Goal: Information Seeking & Learning: Learn about a topic

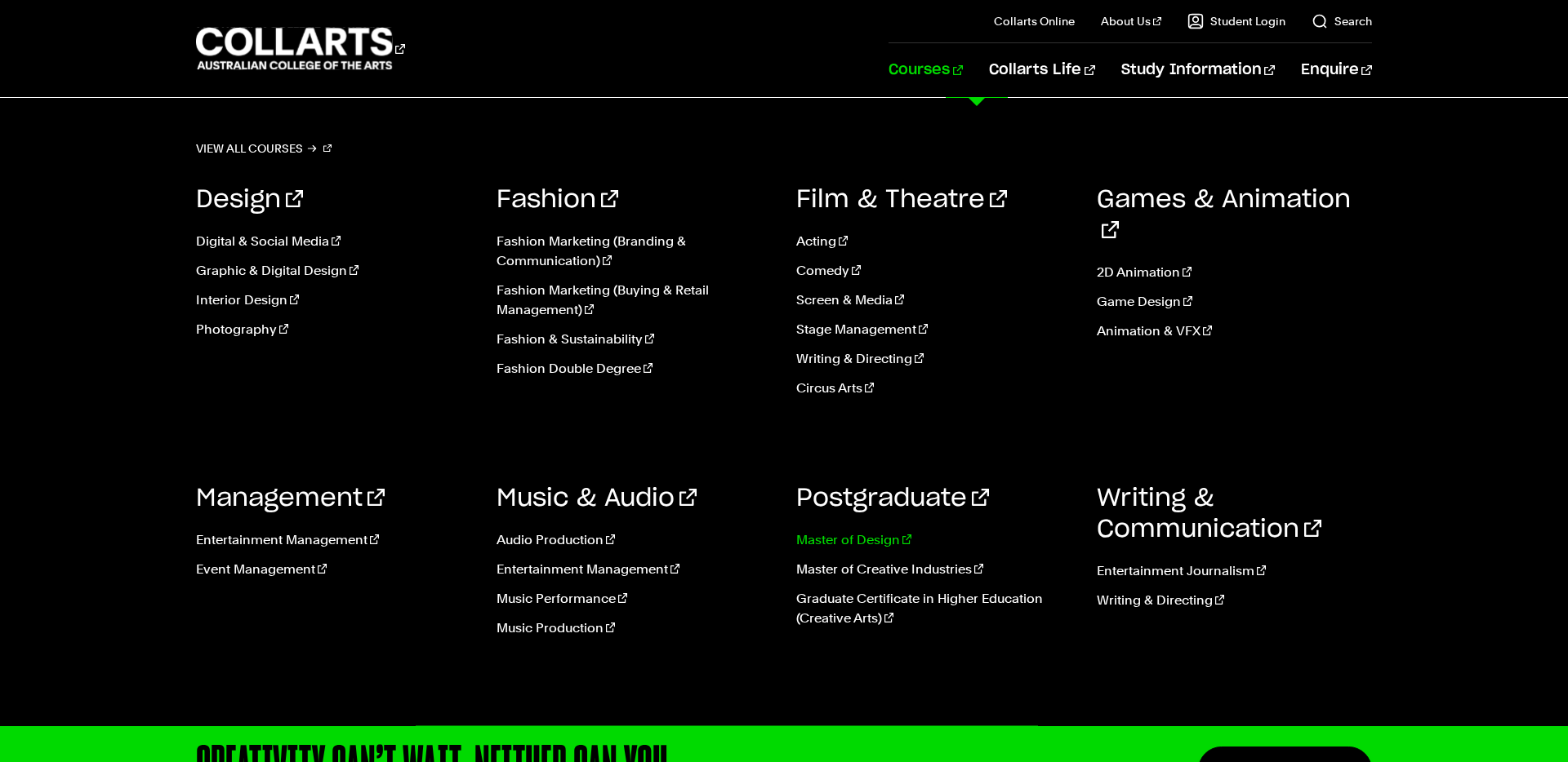
drag, startPoint x: 870, startPoint y: 535, endPoint x: 891, endPoint y: 546, distance: 23.7
click at [870, 535] on link "Master of Design" at bounding box center [933, 540] width 276 height 19
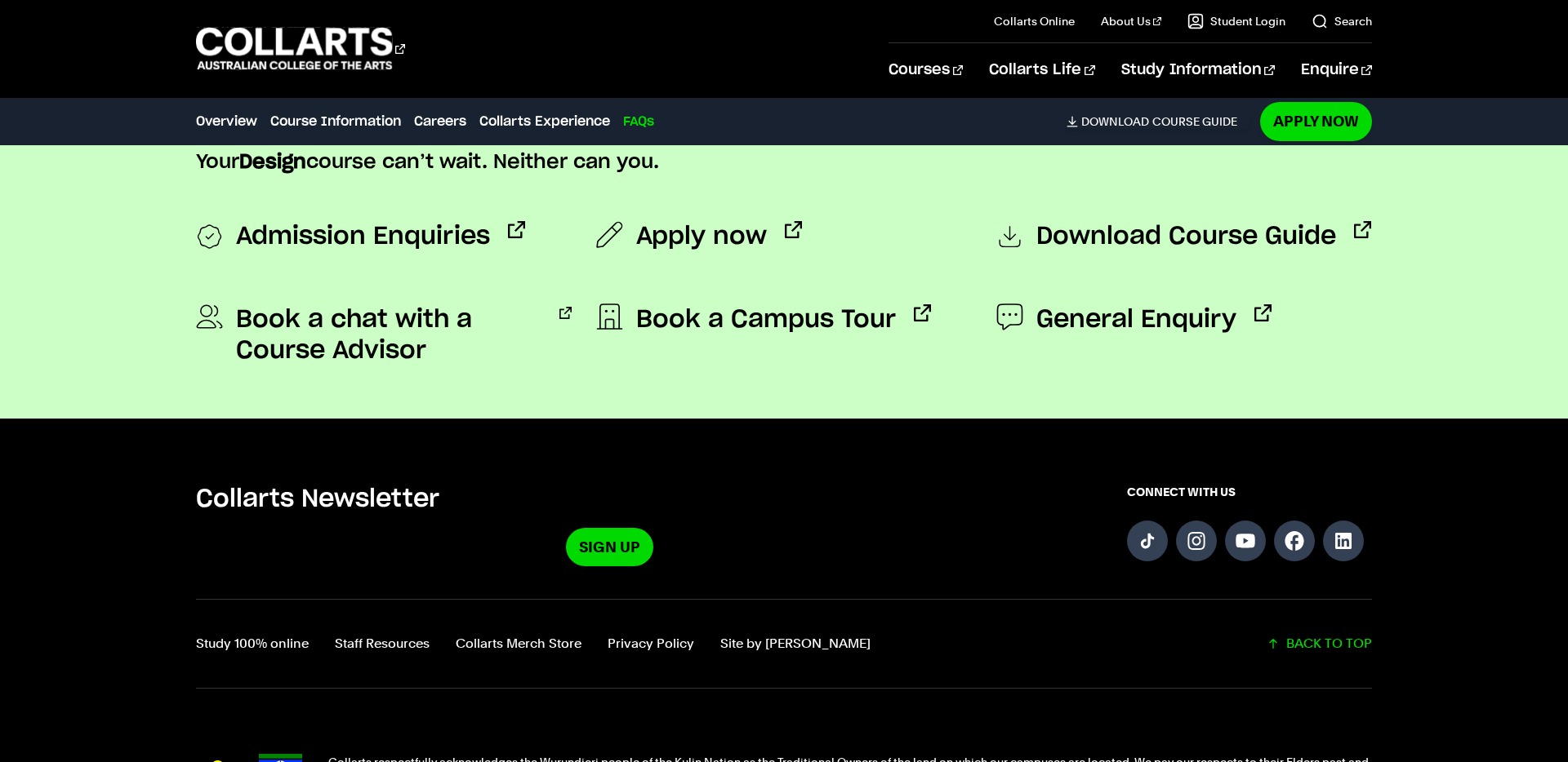
scroll to position [6243, 0]
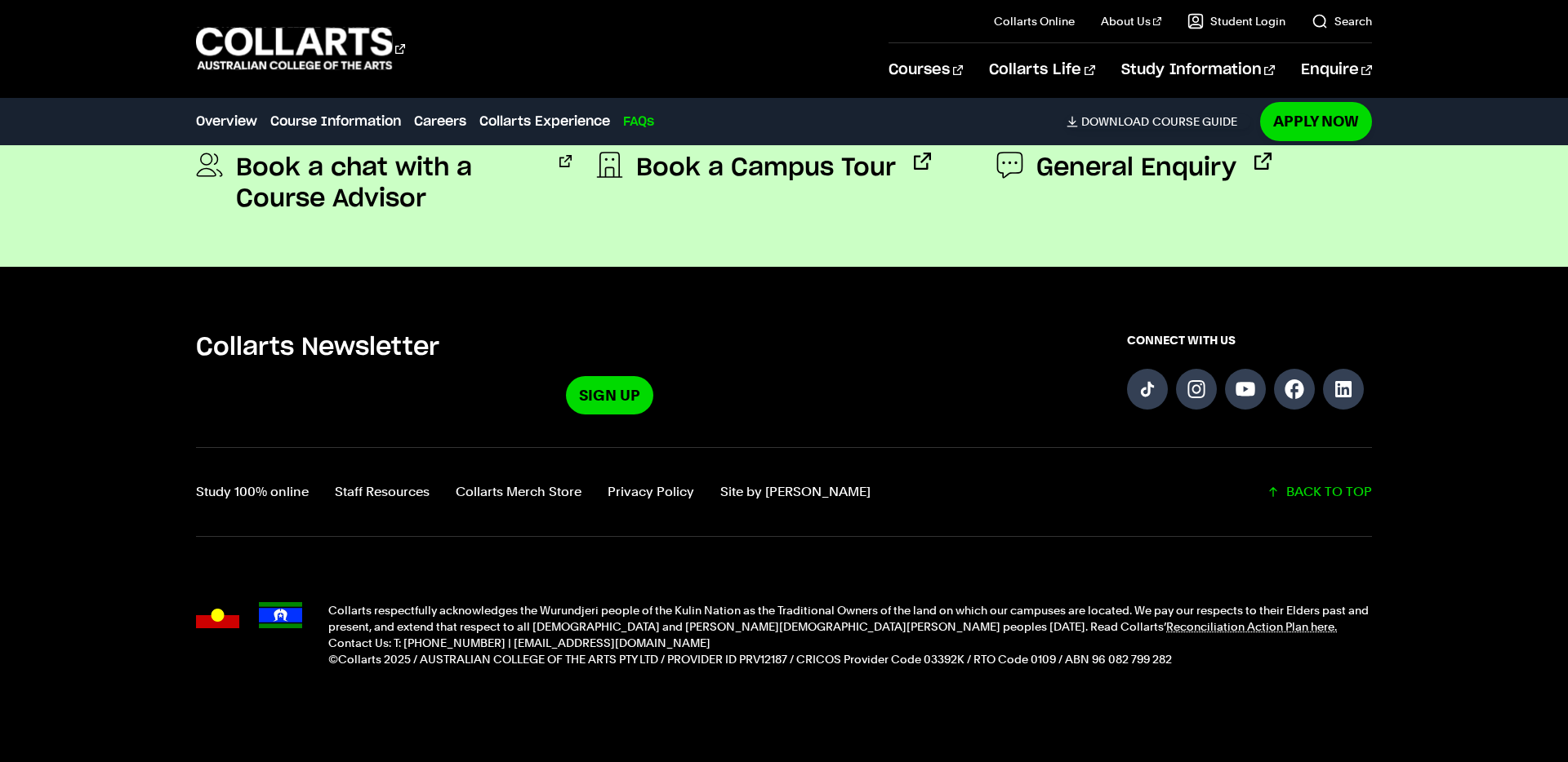
drag, startPoint x: 371, startPoint y: 304, endPoint x: 1058, endPoint y: 762, distance: 825.7
copy body "Master of Design Design the change that defines tomorrow. Master of Design Desi…"
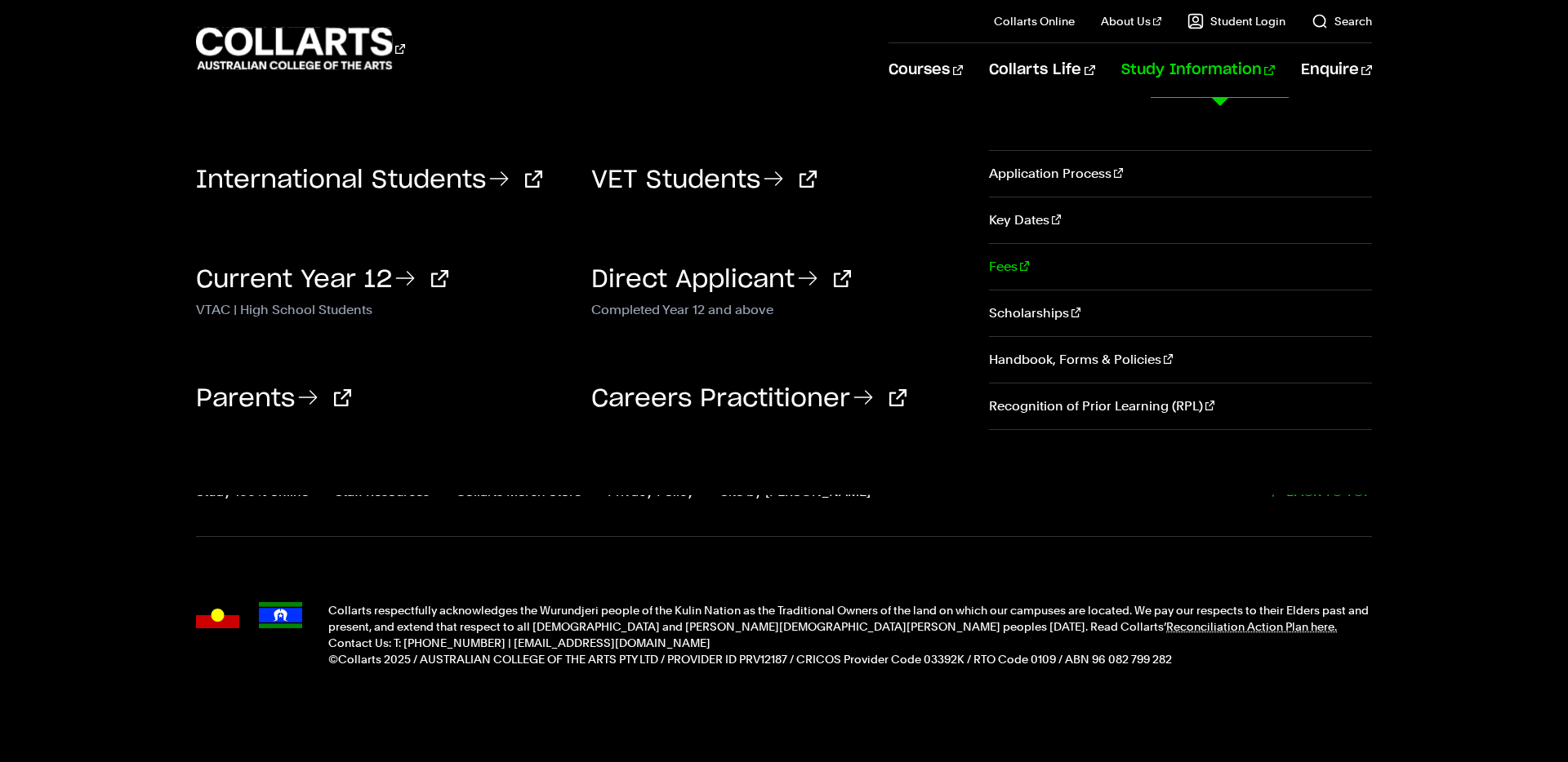
click at [1007, 268] on link "Fees" at bounding box center [1181, 267] width 383 height 46
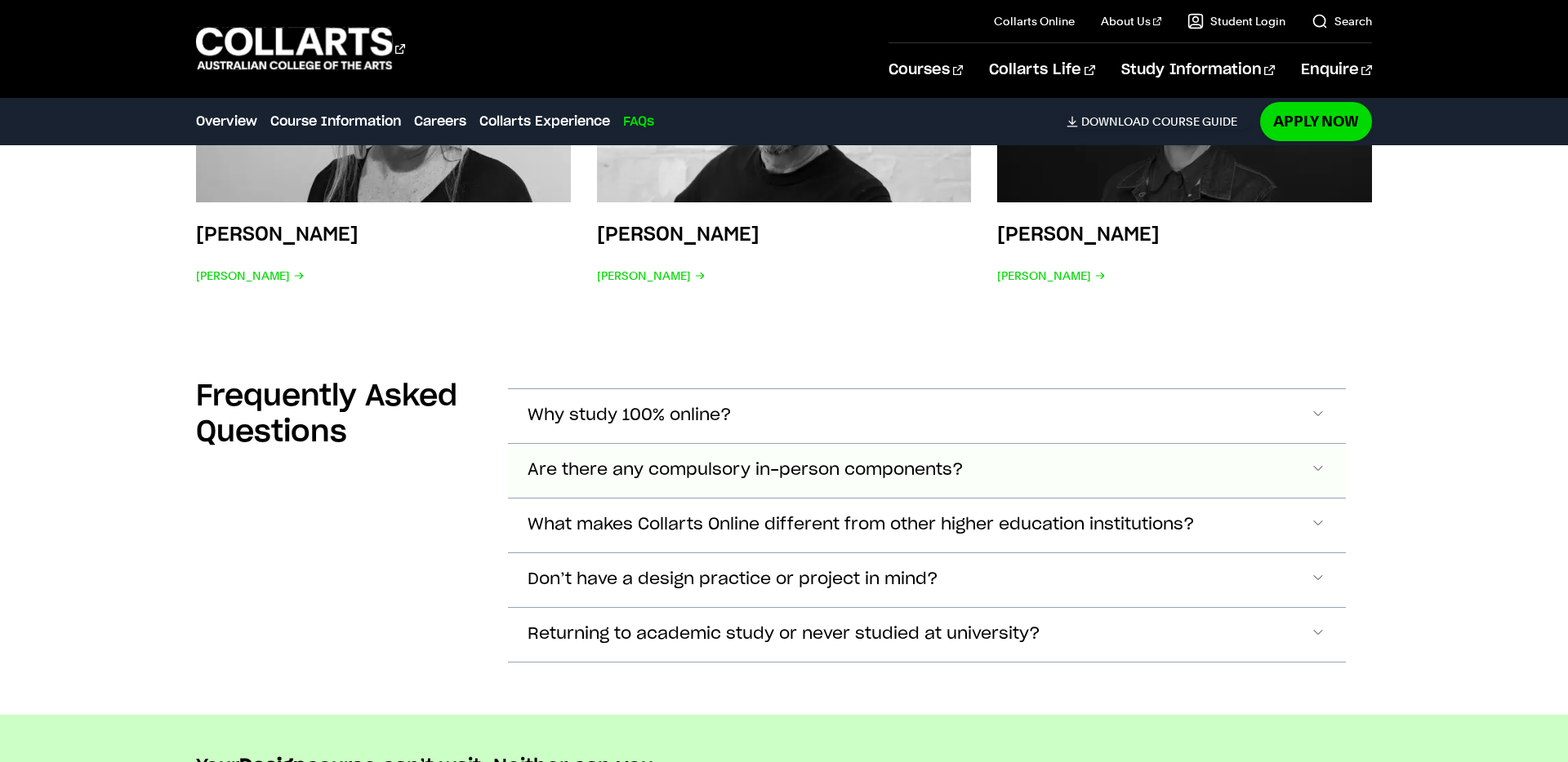
scroll to position [5494, 0]
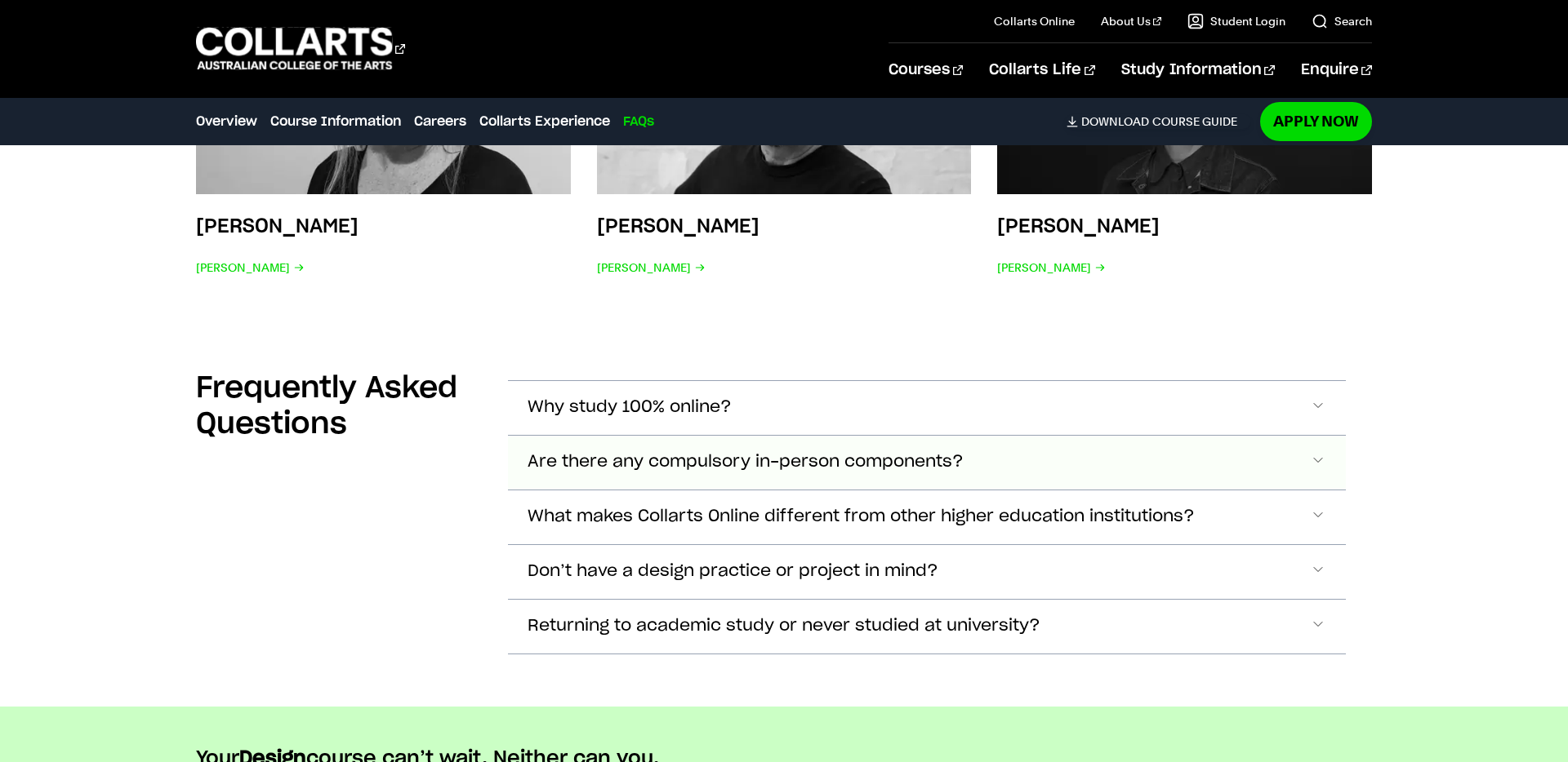
click at [732, 417] on span "Are there any compulsory in-person components?" at bounding box center [630, 408] width 204 height 19
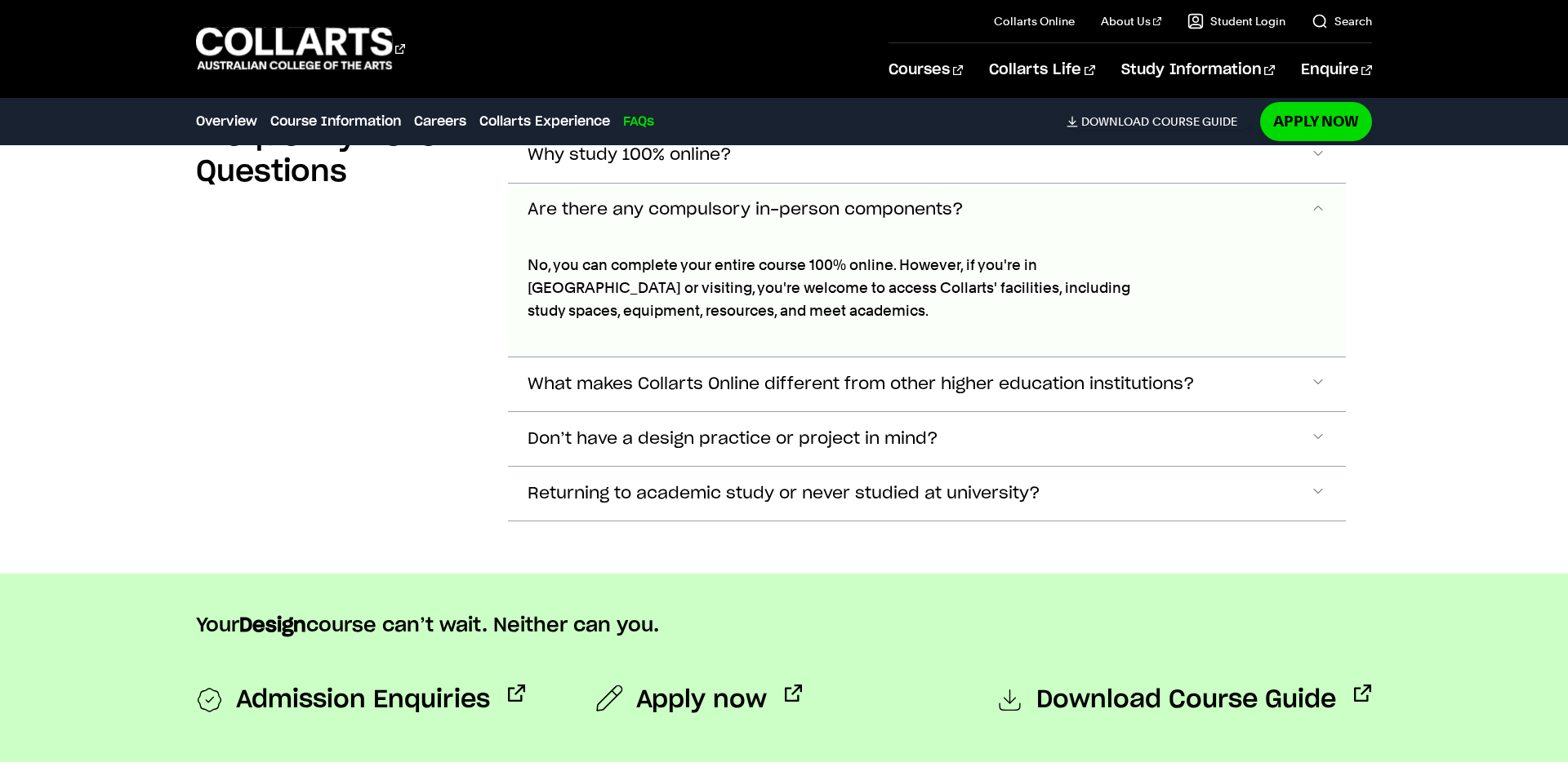
scroll to position [5748, 0]
click at [710, 164] on span "What makes Collarts Online different from other higher education institutions?" at bounding box center [630, 155] width 204 height 19
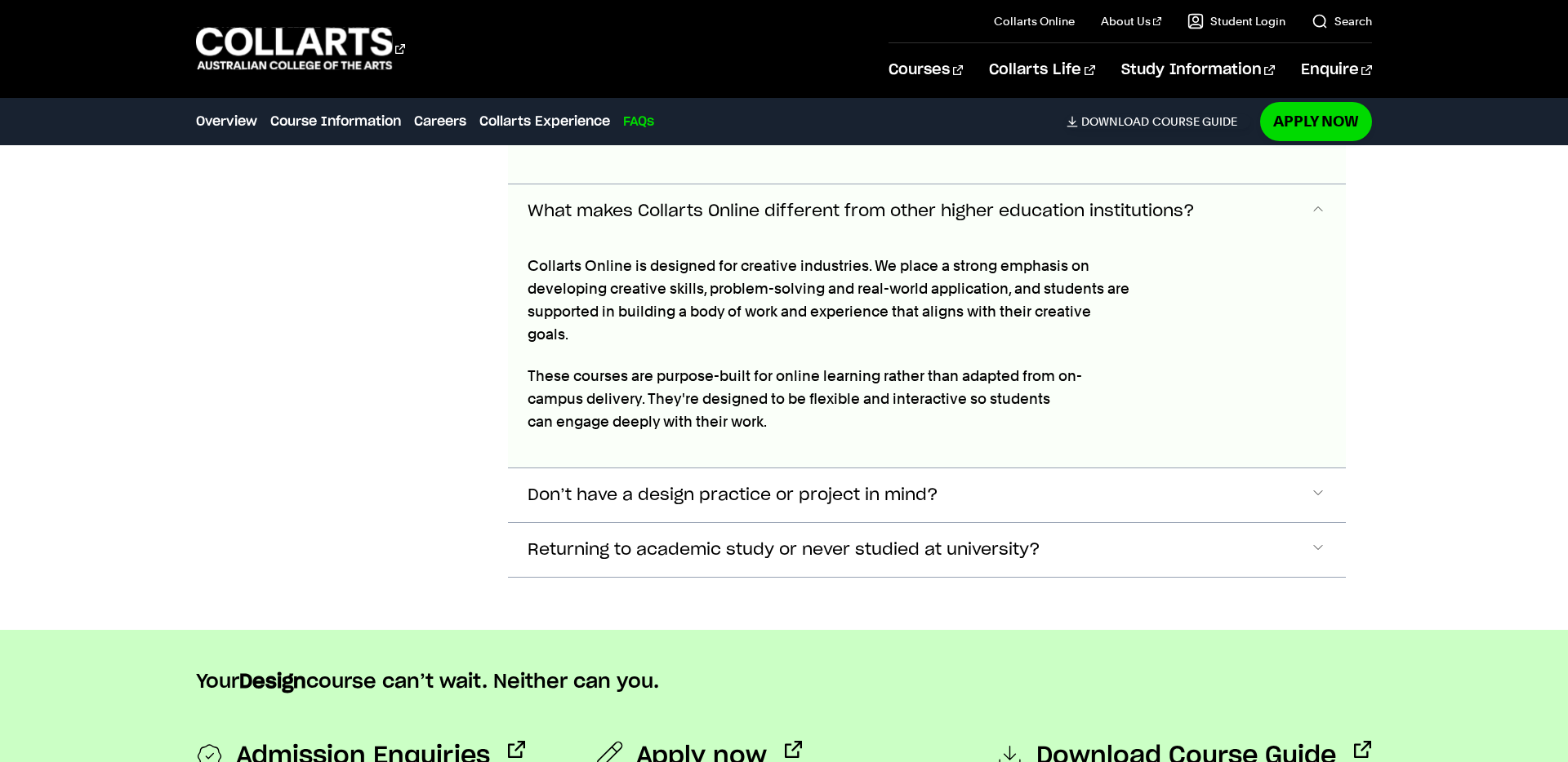
scroll to position [5922, 0]
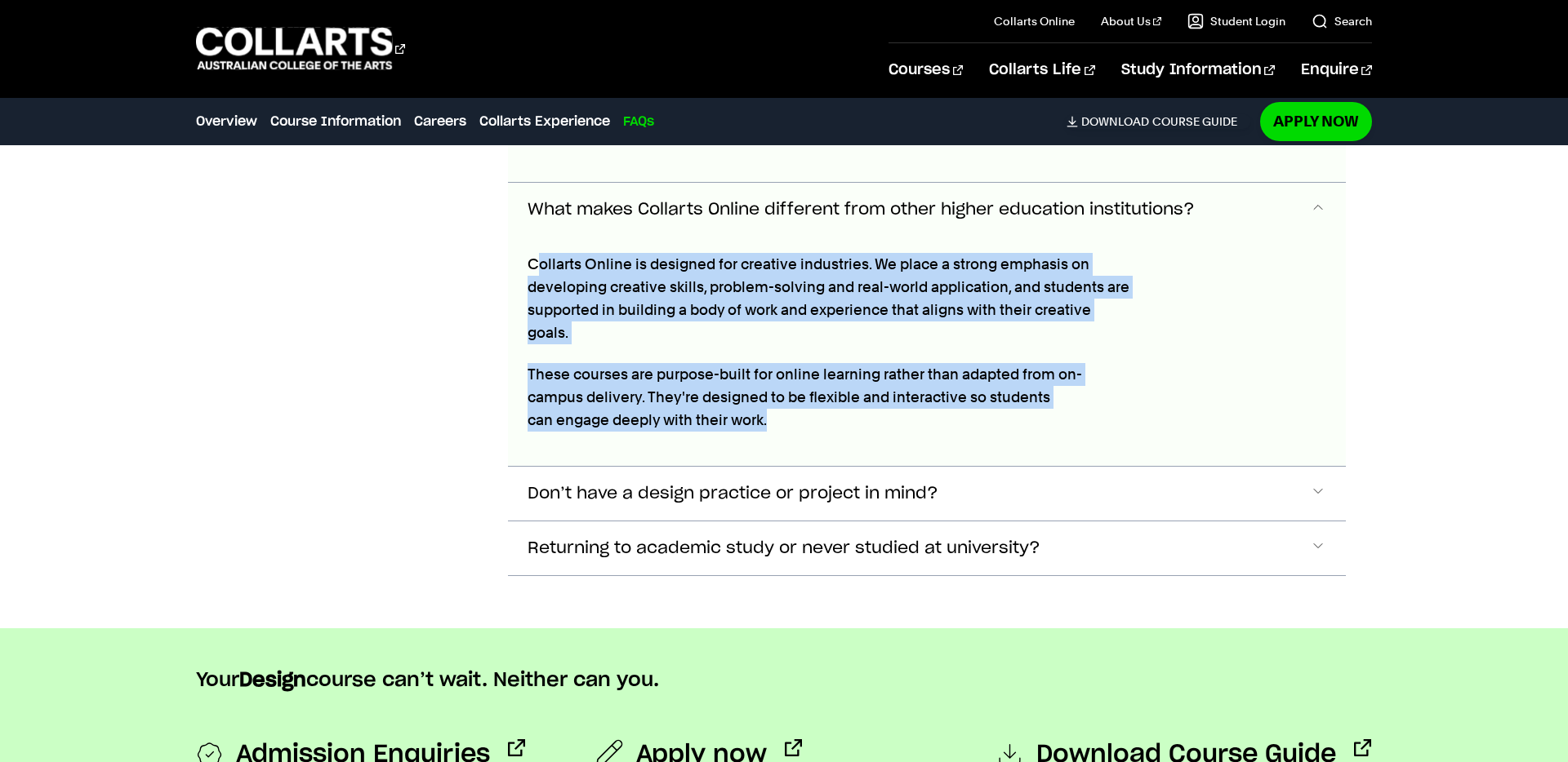
drag, startPoint x: 550, startPoint y: 222, endPoint x: 755, endPoint y: 387, distance: 263.2
click at [757, 183] on div "Collarts Online is designed for creative industries. We place a strong emphasis…" at bounding box center [830, 122] width 645 height 120
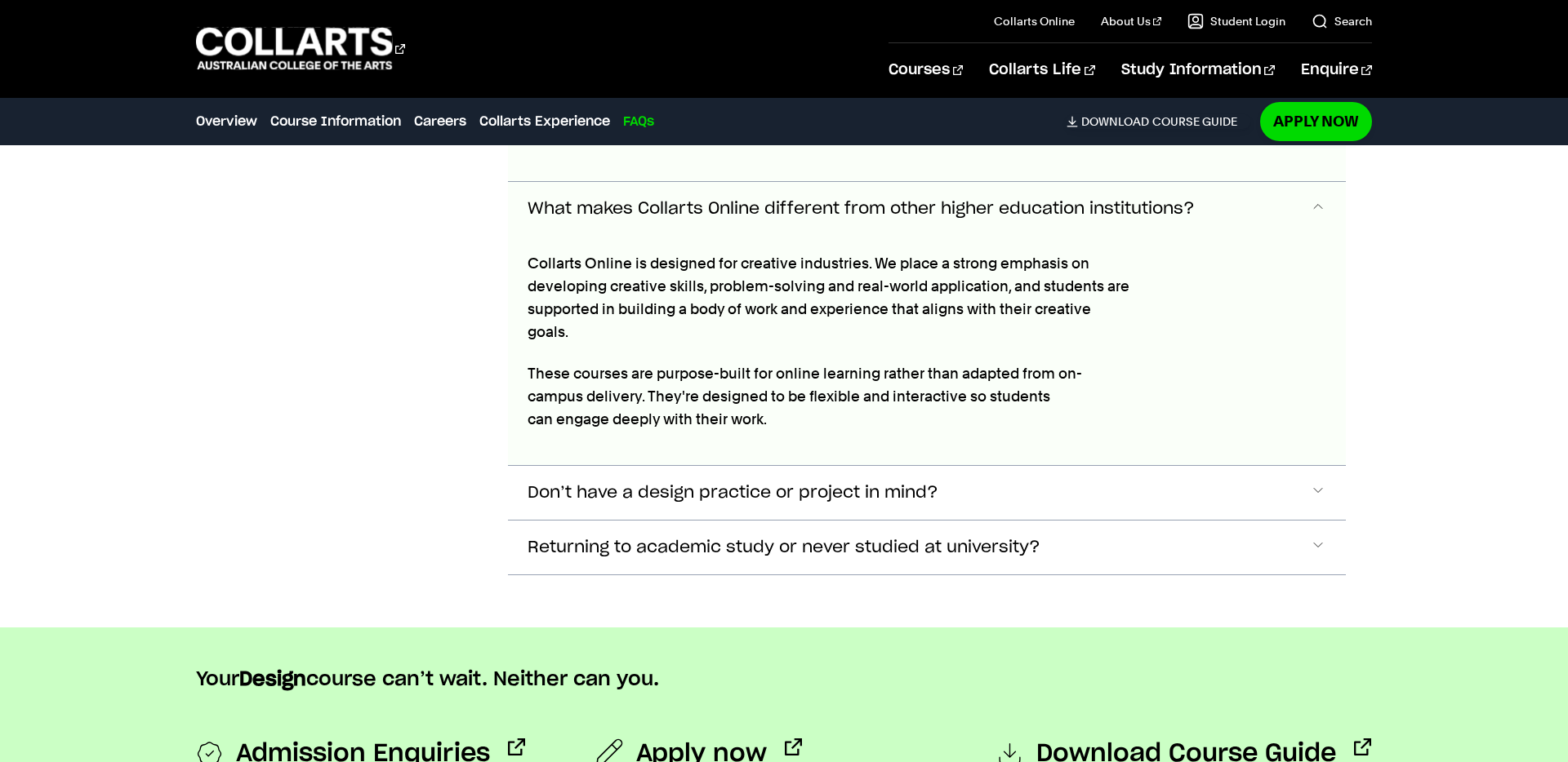
click at [754, 386] on p "These courses are purpose-built for online learning rather than adapted from on…" at bounding box center [831, 396] width 606 height 68
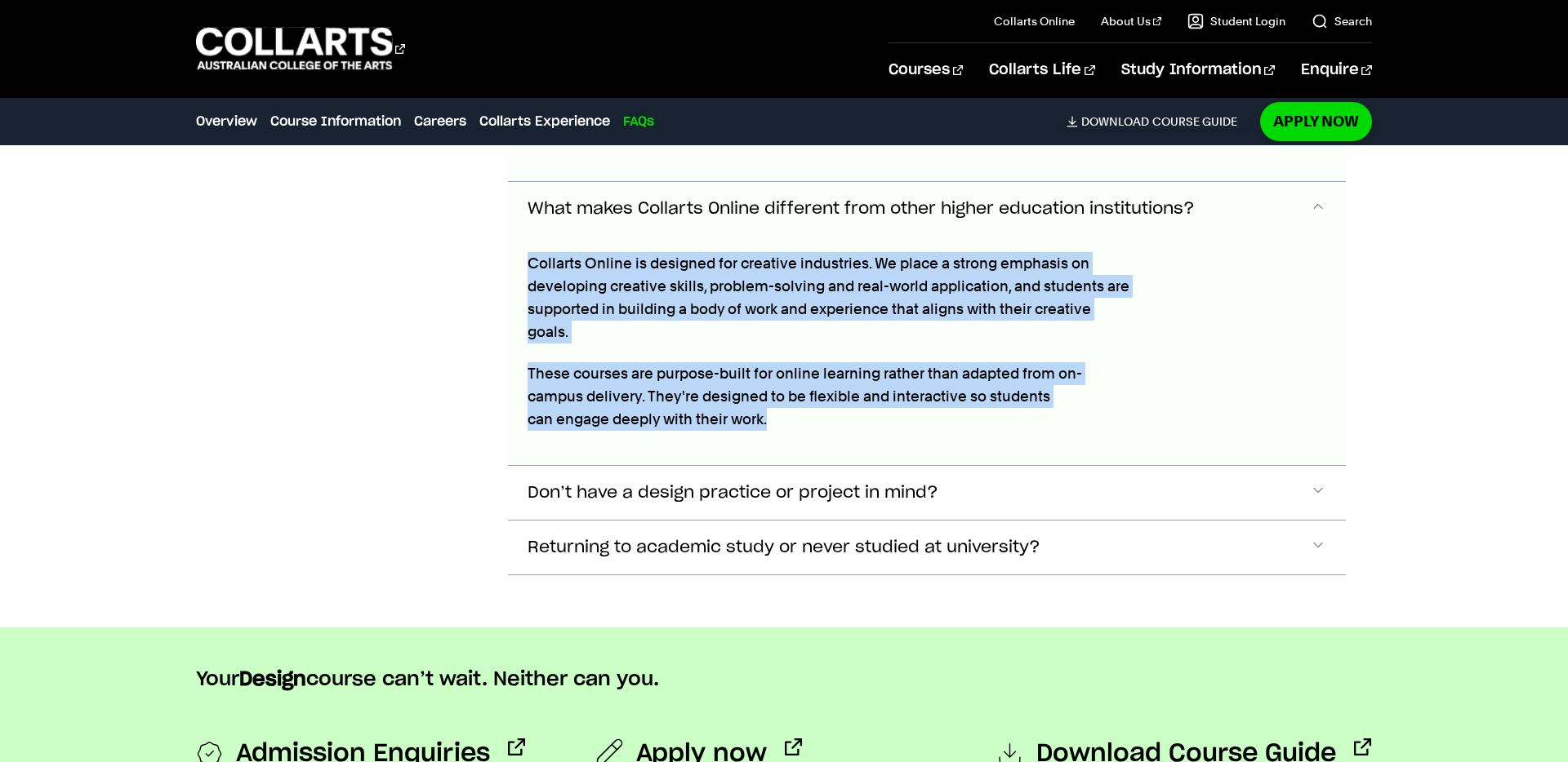
drag, startPoint x: 526, startPoint y: 219, endPoint x: 742, endPoint y: 399, distance: 281.2
click at [741, 182] on div "Collarts Online is designed for creative industries. We place a strong emphasis…" at bounding box center [830, 122] width 645 height 120
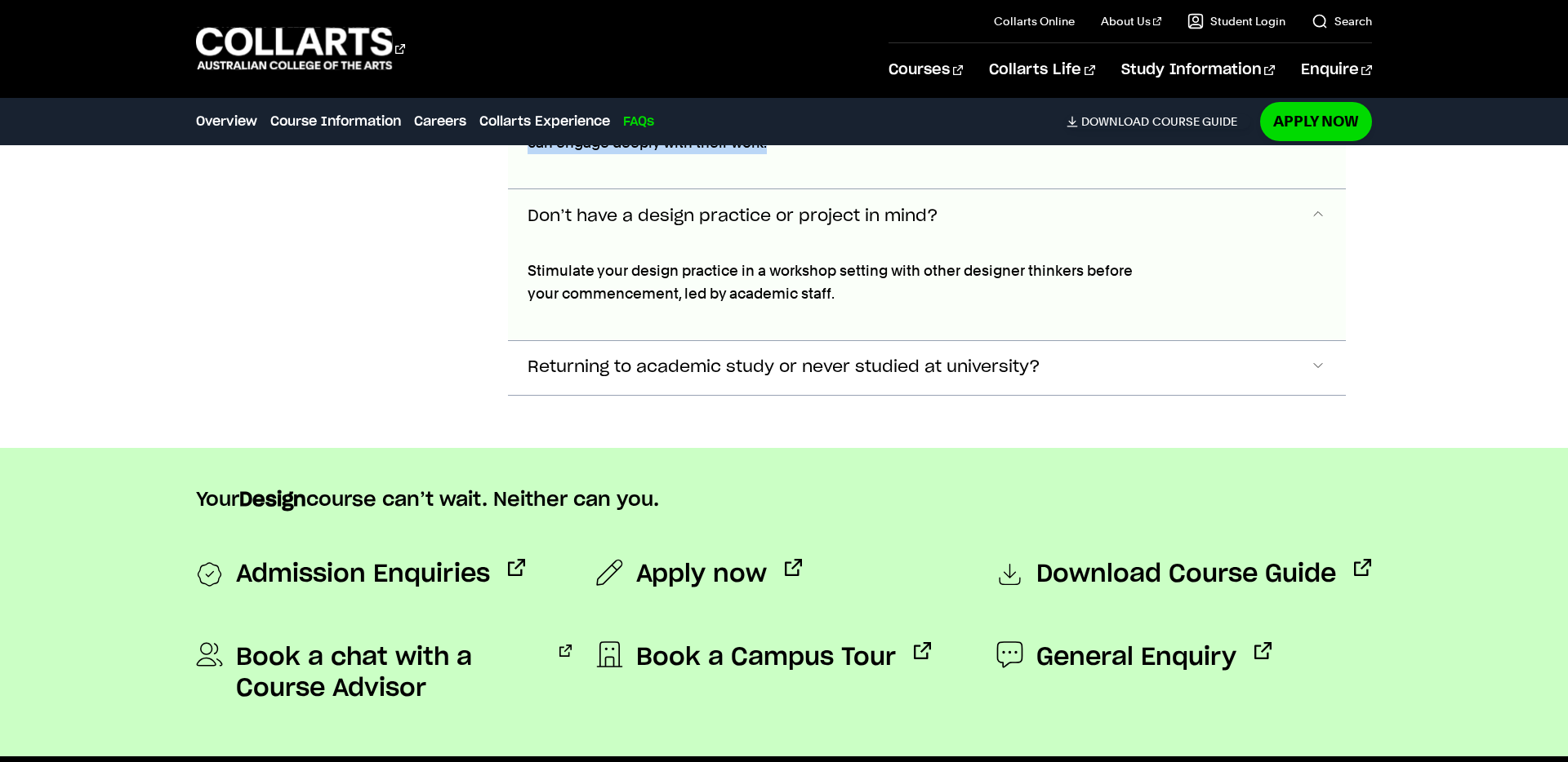
scroll to position [6206, 0]
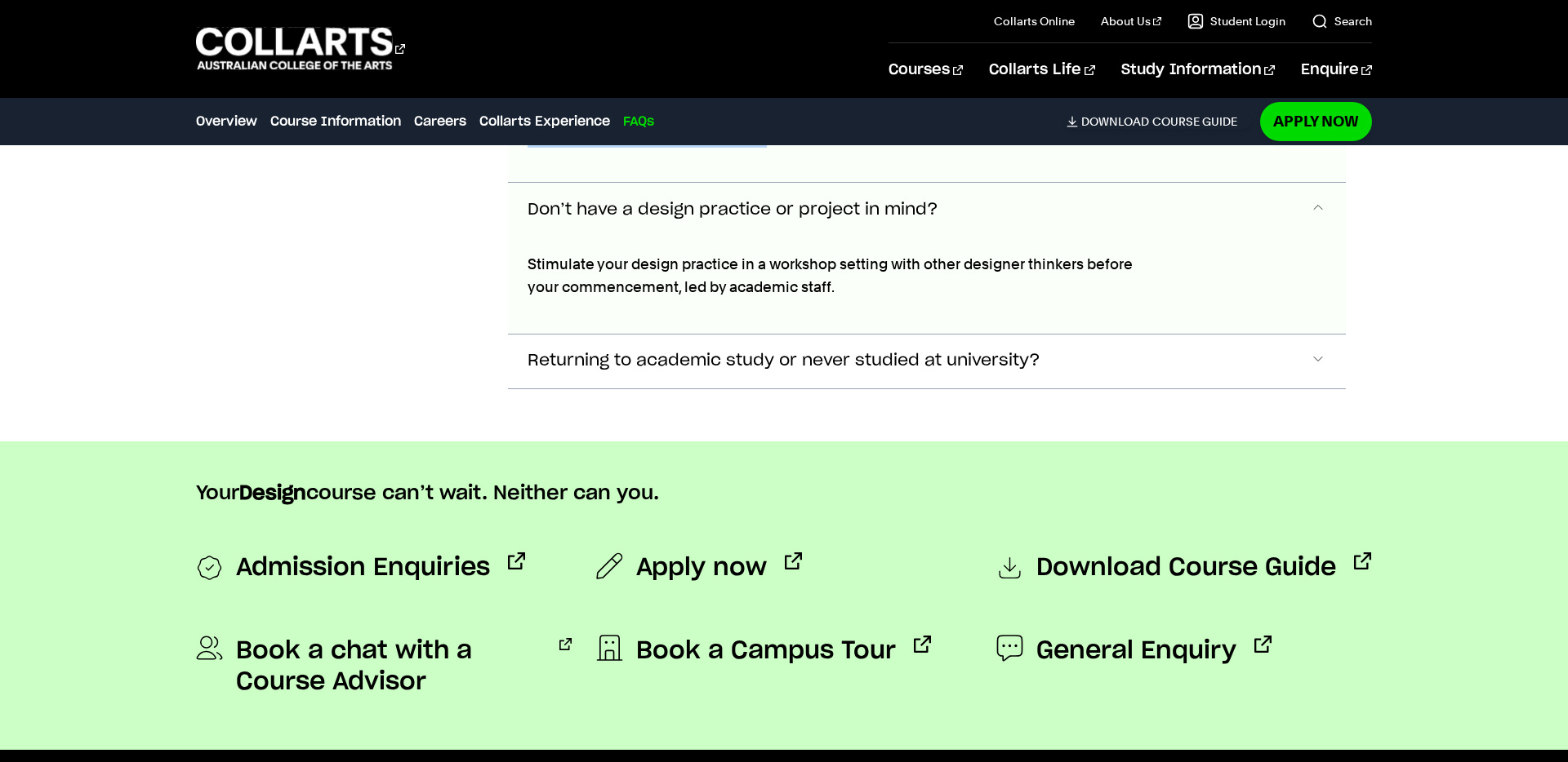
drag, startPoint x: 528, startPoint y: 208, endPoint x: 882, endPoint y: 244, distance: 355.8
click at [882, 244] on section "Frequently Asked Questions Why study 100% online? Studying 100% online is perfe…" at bounding box center [784, 35] width 1176 height 815
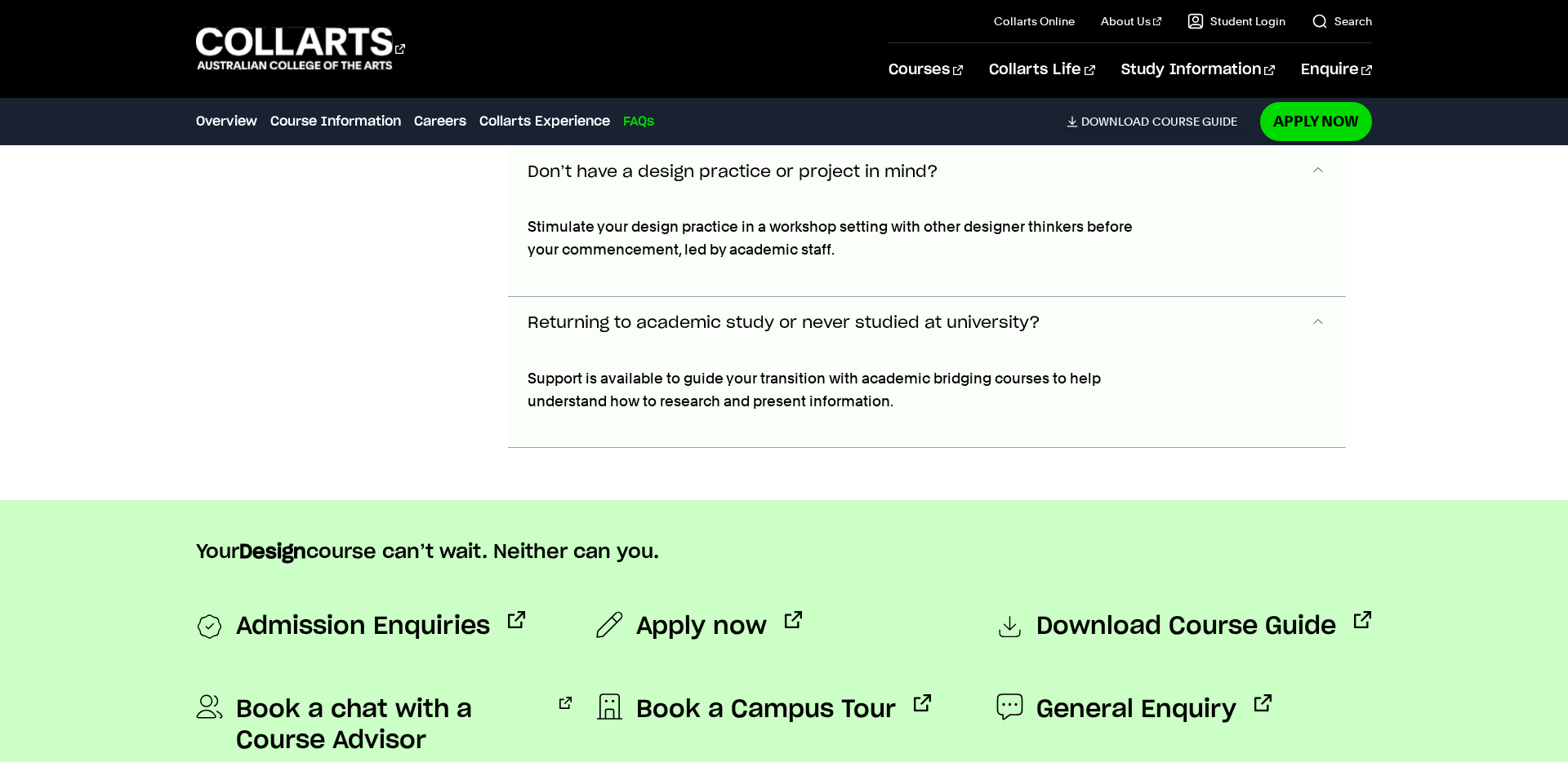
scroll to position [6357, 0]
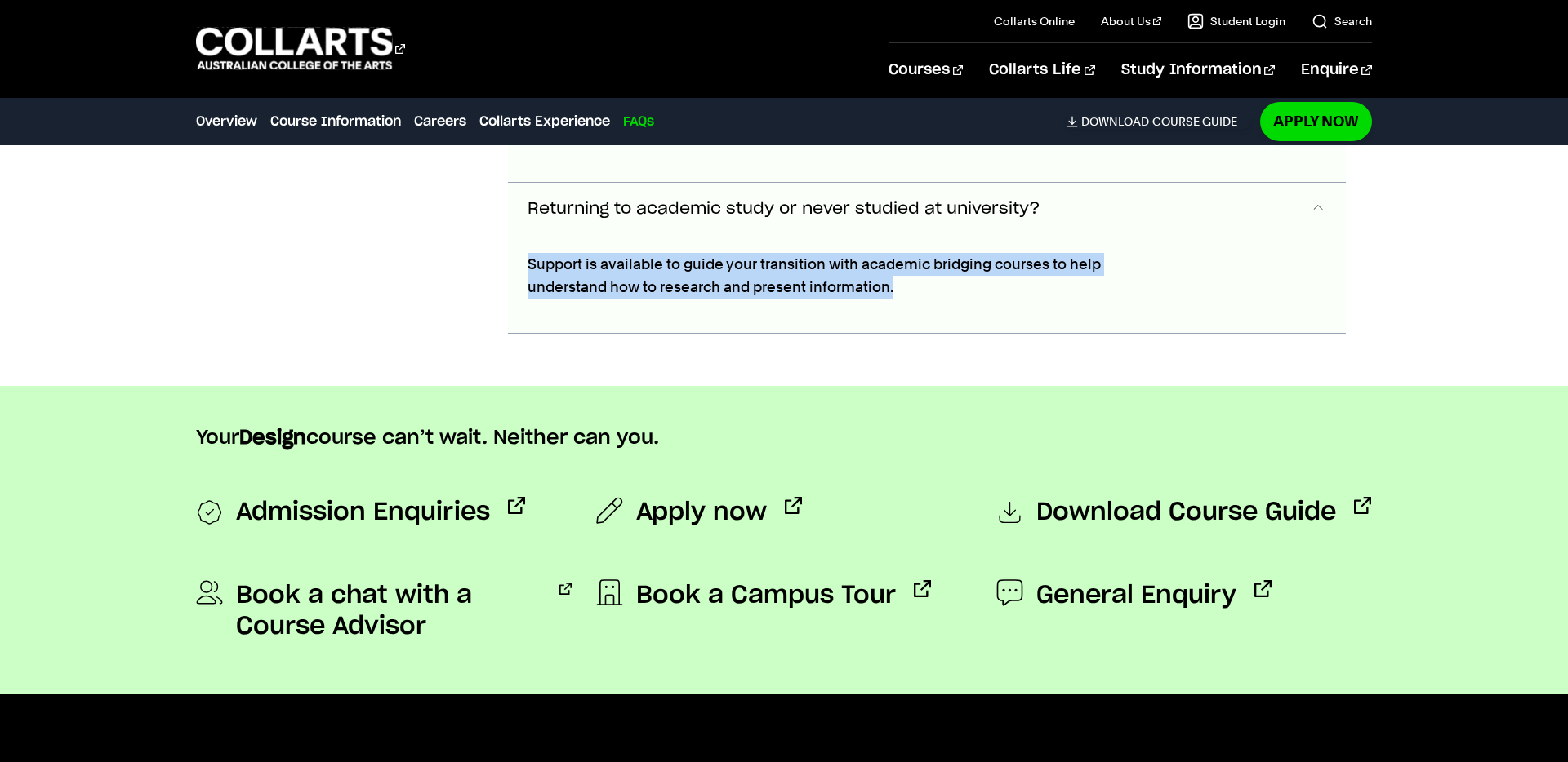
drag, startPoint x: 600, startPoint y: 224, endPoint x: 914, endPoint y: 247, distance: 314.8
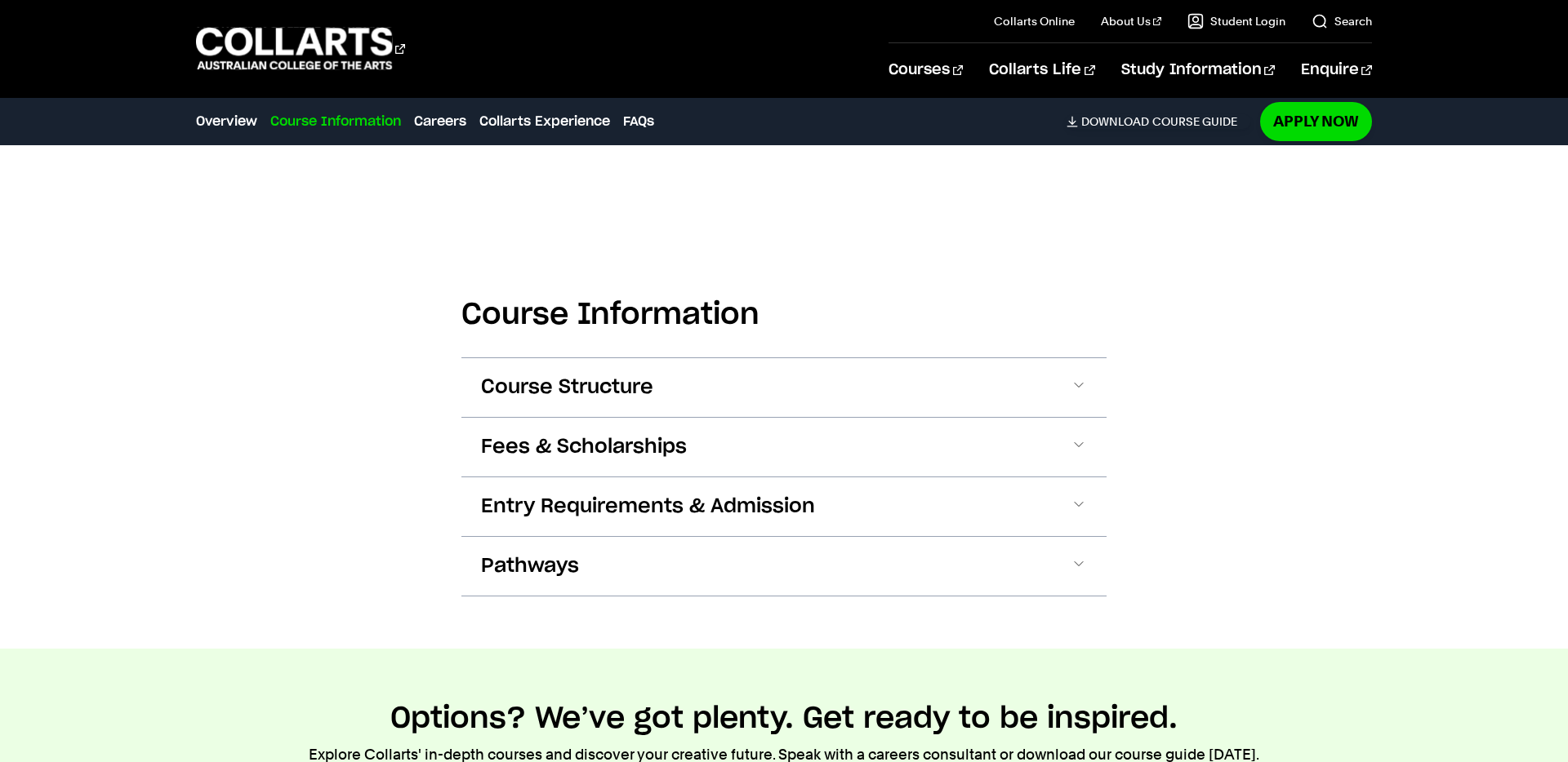
scroll to position [784, 0]
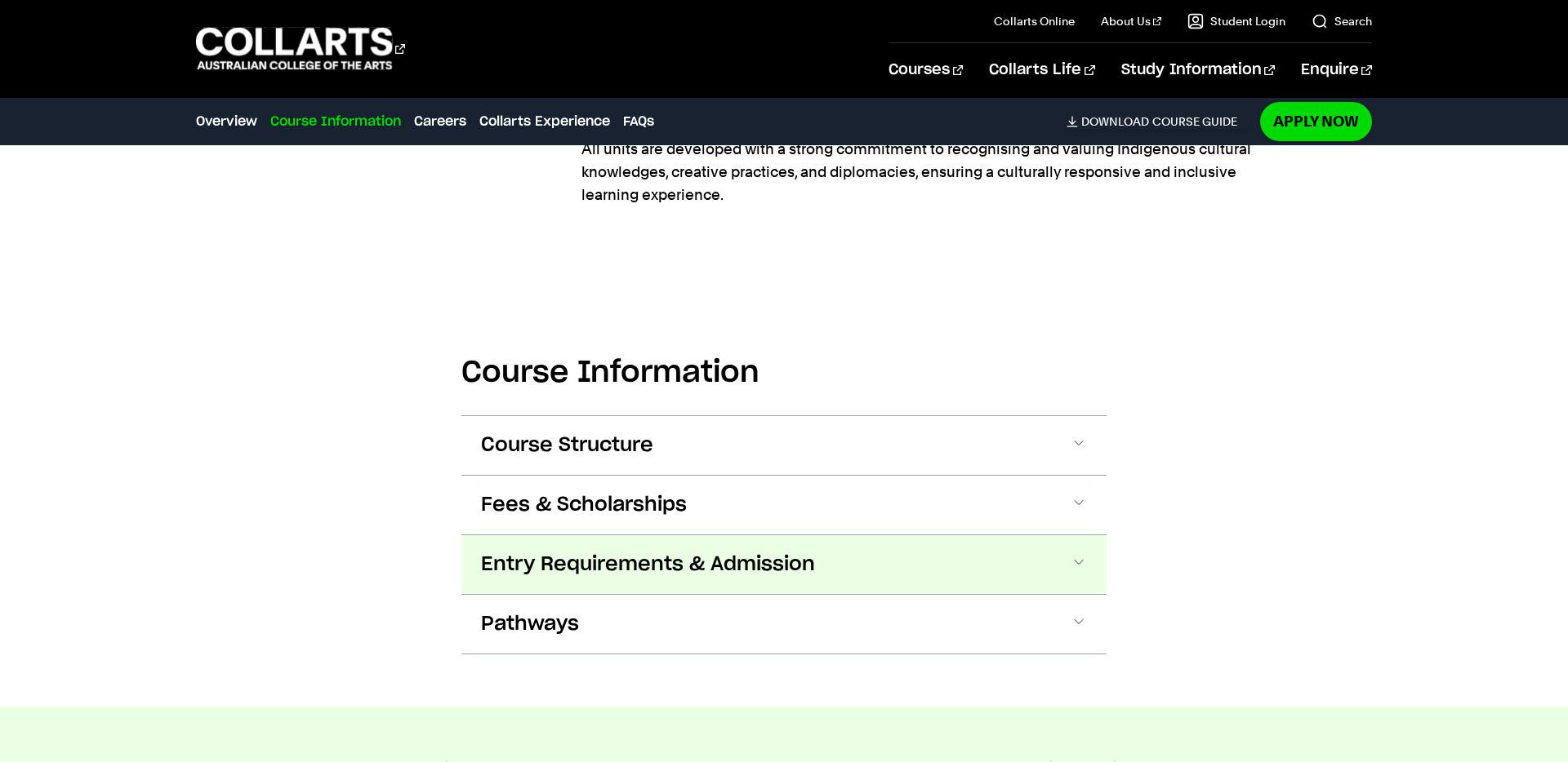
click at [727, 560] on span "Entry Requirements & Admission" at bounding box center [647, 564] width 334 height 26
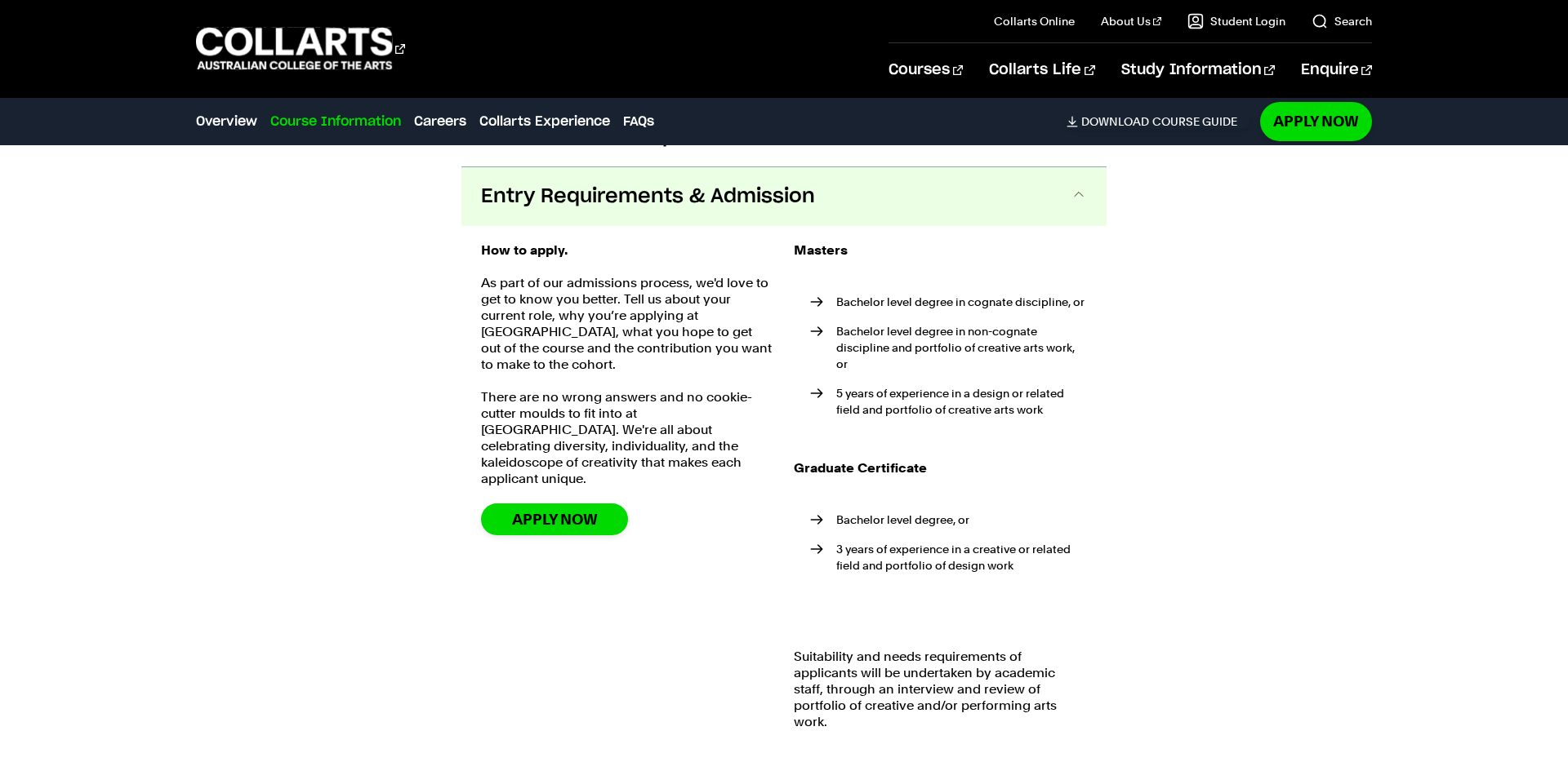
scroll to position [1173, 0]
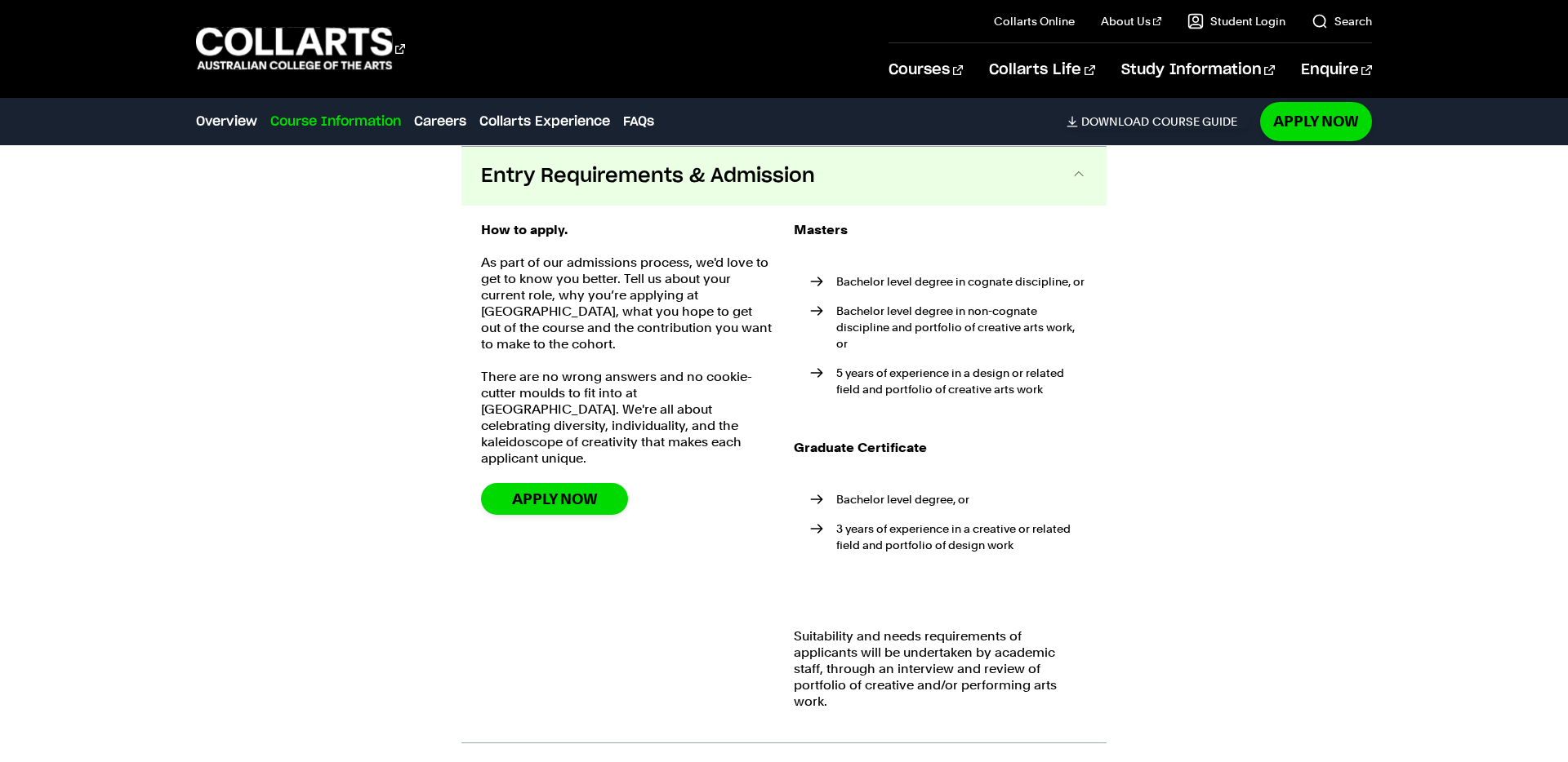
drag, startPoint x: 906, startPoint y: 288, endPoint x: 1079, endPoint y: 700, distance: 446.8
click at [1081, 699] on div "Masters Bachelor level degree in cognate discipline, or Bachelor level degree i…" at bounding box center [940, 474] width 293 height 504
copy div "Masters Bachelor level degree in cognate discipline, or Bachelor level degree i…"
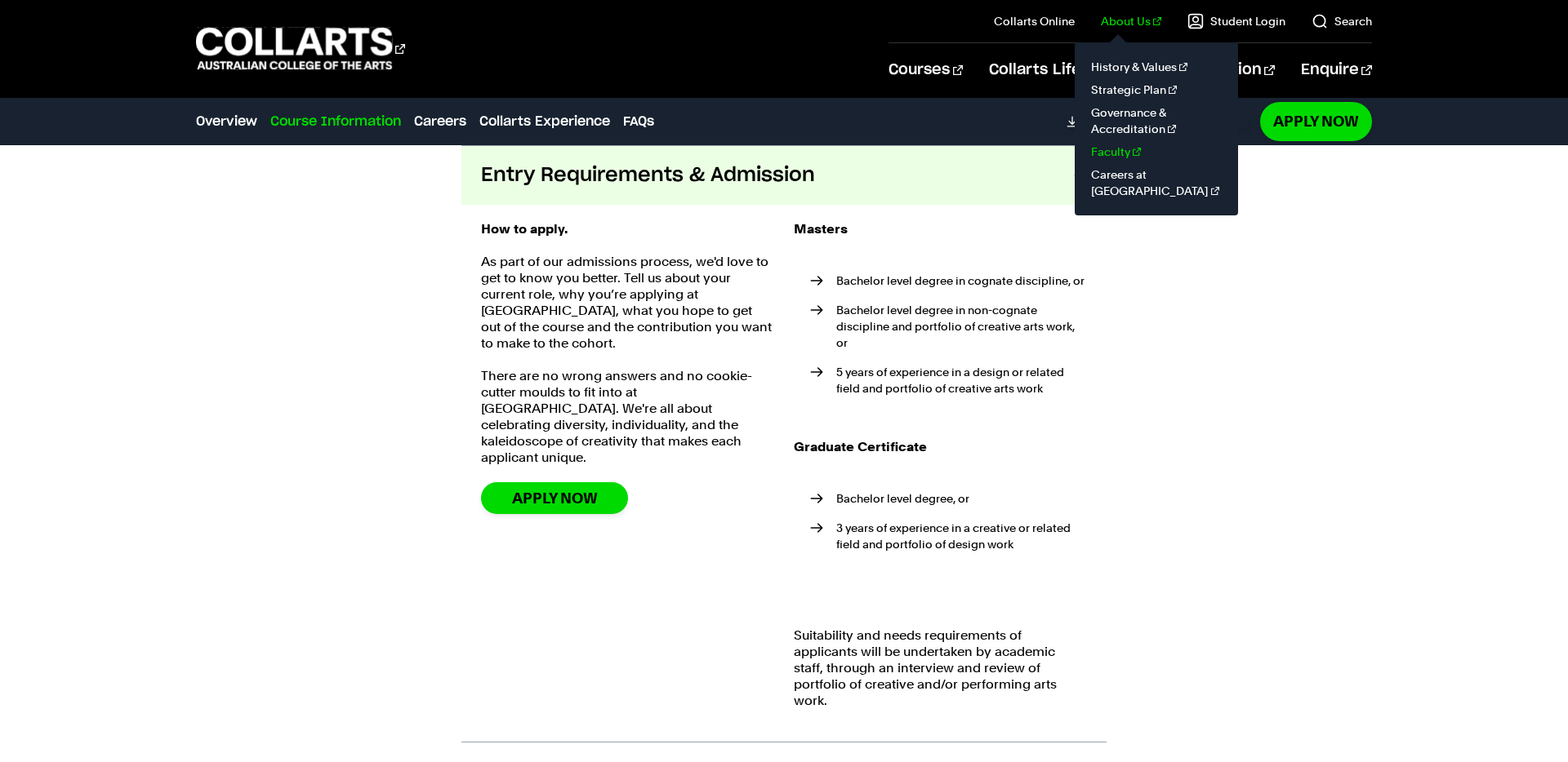
click at [1123, 154] on link "Faculty" at bounding box center [1156, 152] width 137 height 23
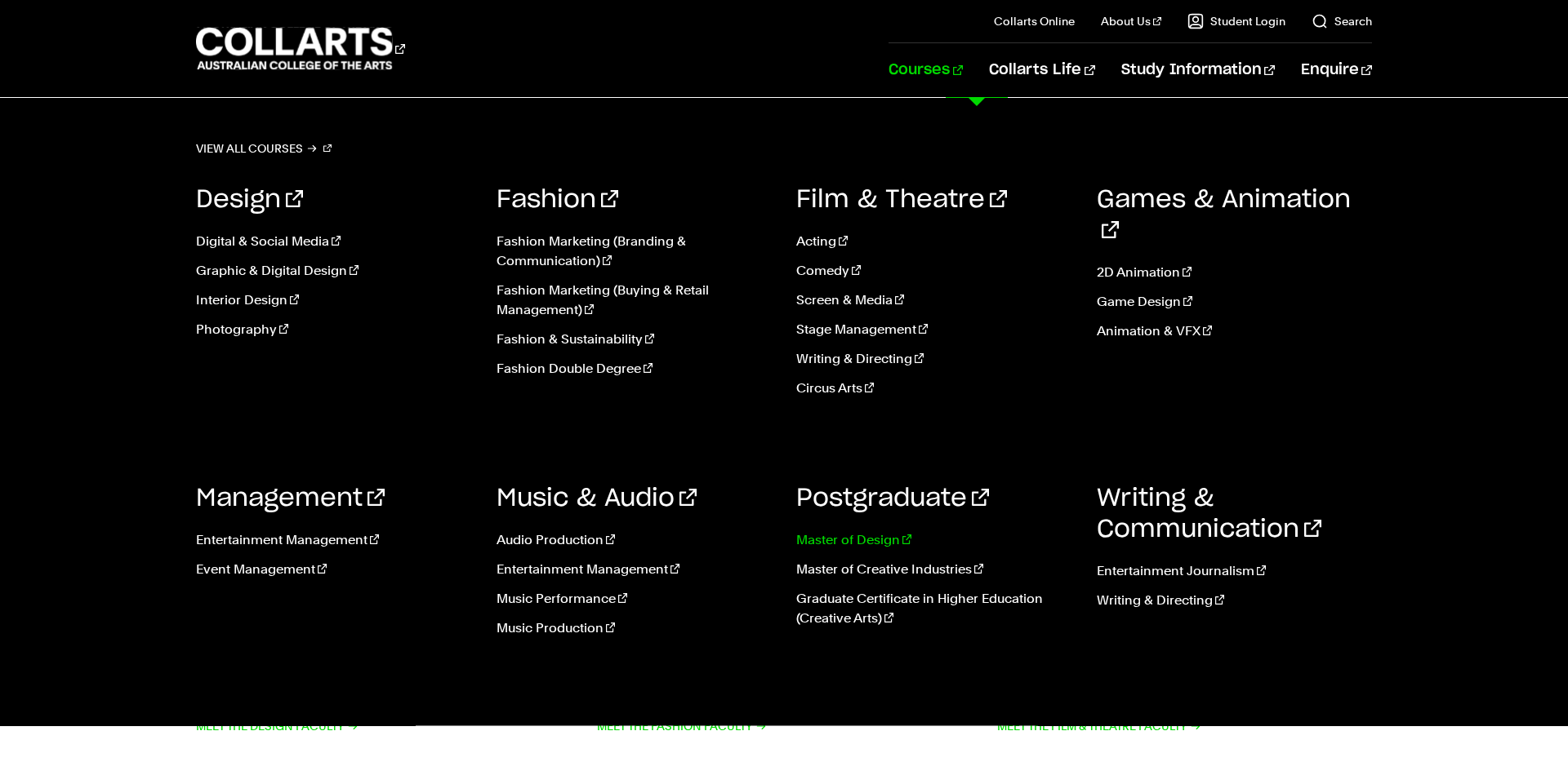
click at [882, 540] on link "Master of Design" at bounding box center [933, 540] width 276 height 19
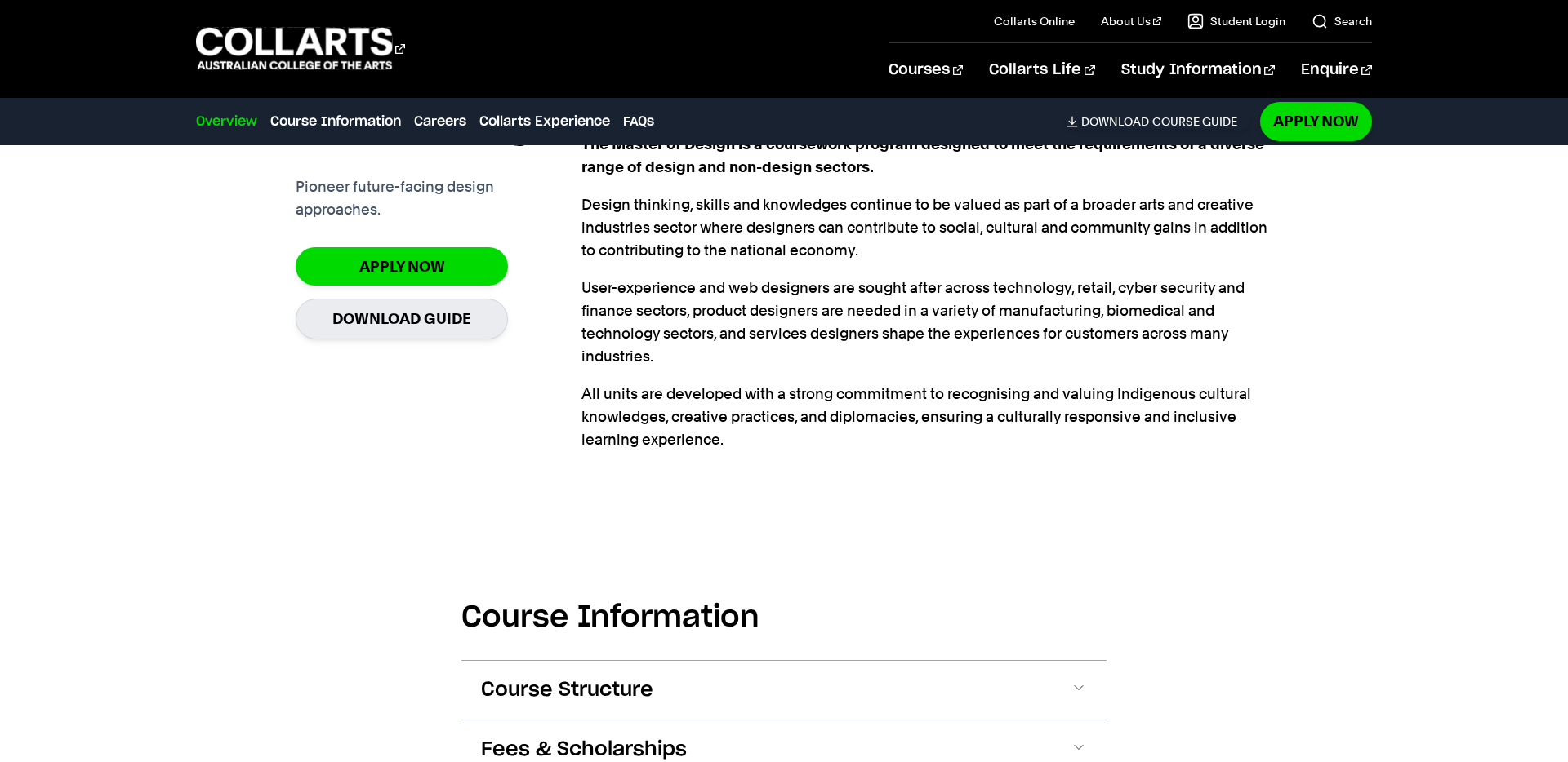
drag, startPoint x: 606, startPoint y: 702, endPoint x: 614, endPoint y: 701, distance: 8.1
click at [606, 702] on span "Course Structure" at bounding box center [566, 690] width 172 height 26
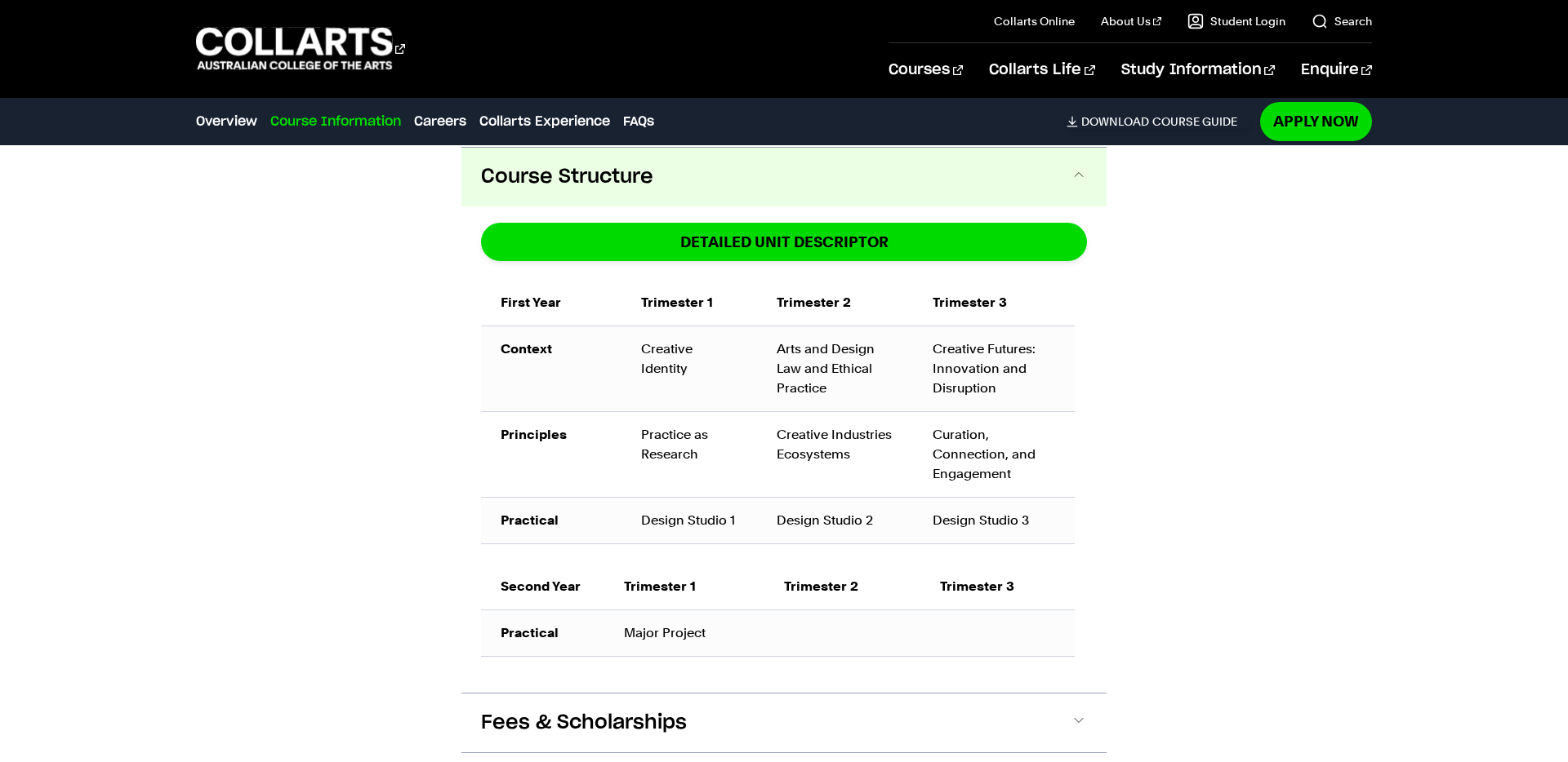
scroll to position [1054, 0]
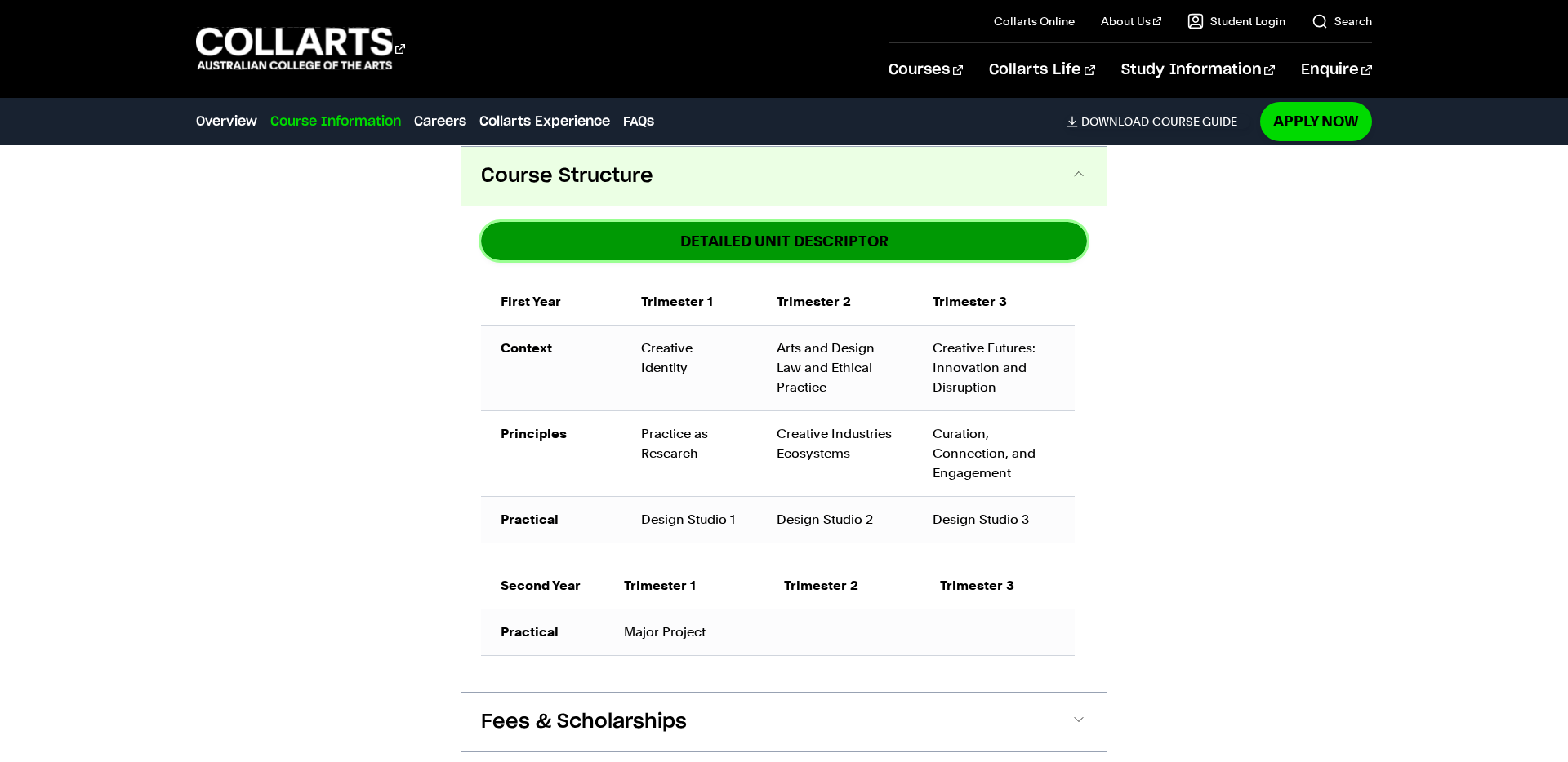
drag, startPoint x: 831, startPoint y: 236, endPoint x: 834, endPoint y: 250, distance: 14.3
click at [831, 236] on link "DETAILED UNIT DESCRIPTOR" at bounding box center [784, 241] width 606 height 38
